Goal: Task Accomplishment & Management: Use online tool/utility

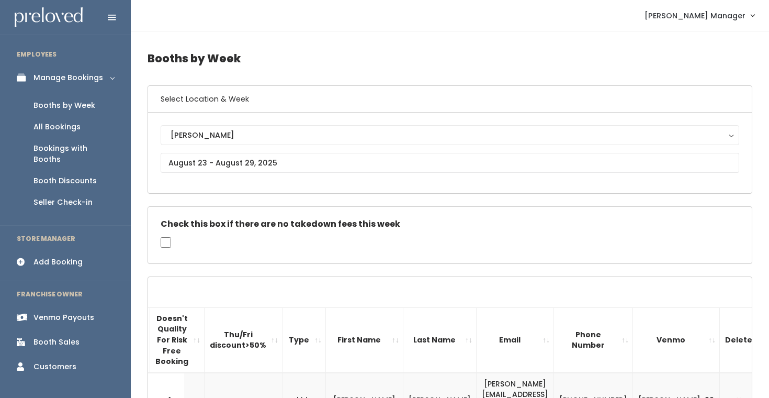
click at [70, 306] on link "Venmo Payouts" at bounding box center [65, 318] width 131 height 24
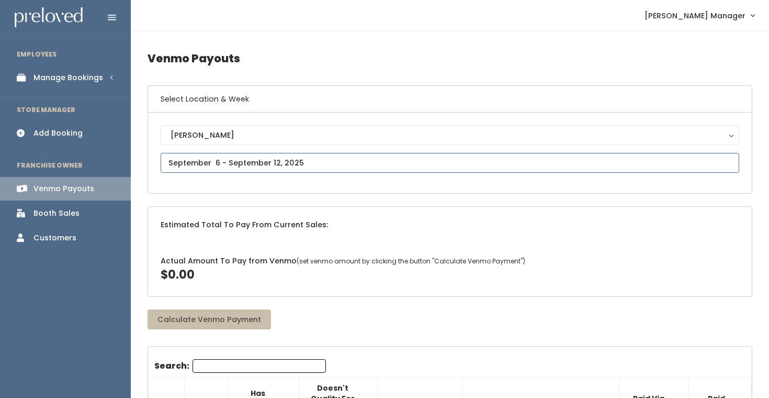
click at [213, 162] on input "text" at bounding box center [450, 163] width 579 height 20
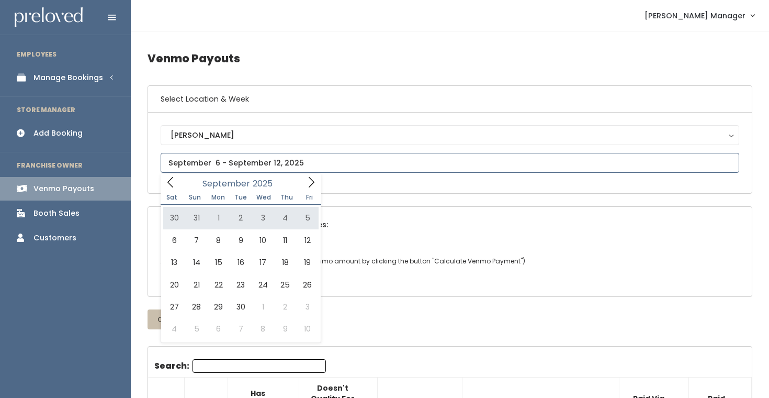
click at [172, 178] on icon at bounding box center [170, 182] width 6 height 10
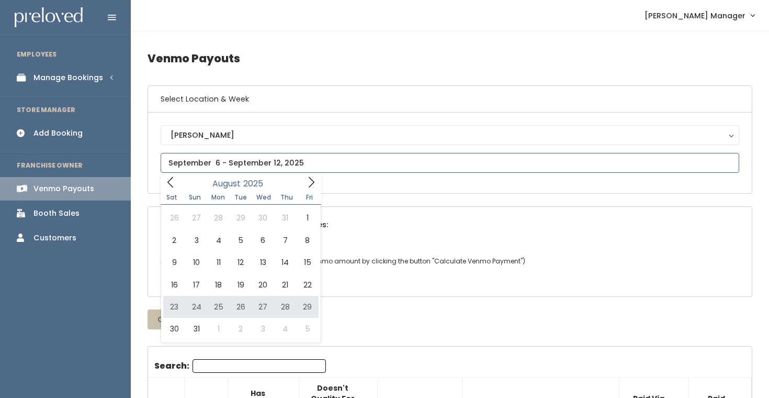
type input "August 23 to August 29"
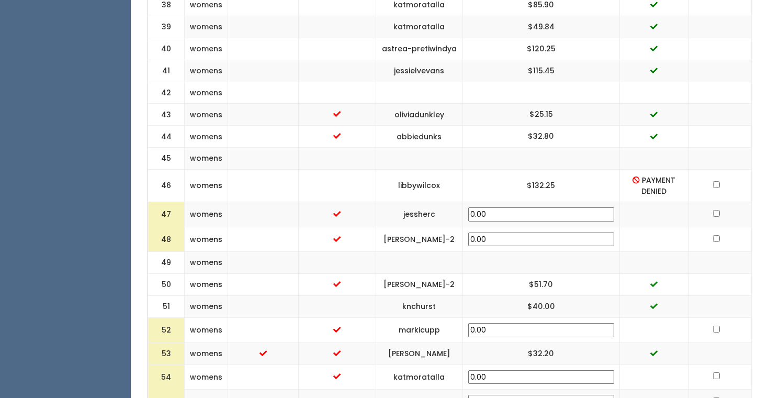
scroll to position [1344, 0]
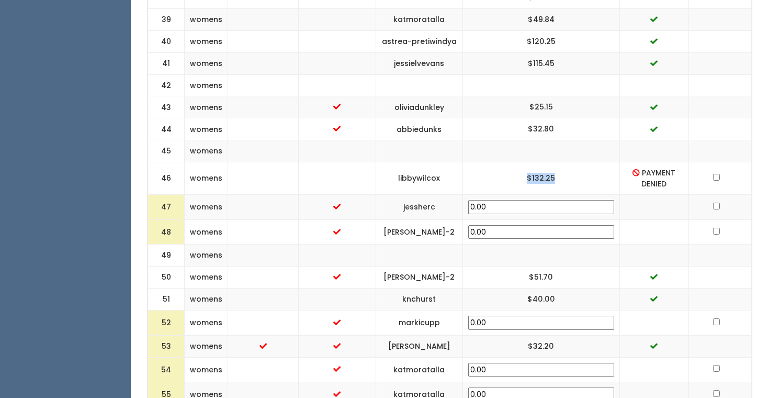
drag, startPoint x: 576, startPoint y: 174, endPoint x: 533, endPoint y: 174, distance: 42.4
click at [533, 174] on td "$132.25" at bounding box center [541, 178] width 157 height 32
copy td "$132.25"
